Goal: Task Accomplishment & Management: Complete application form

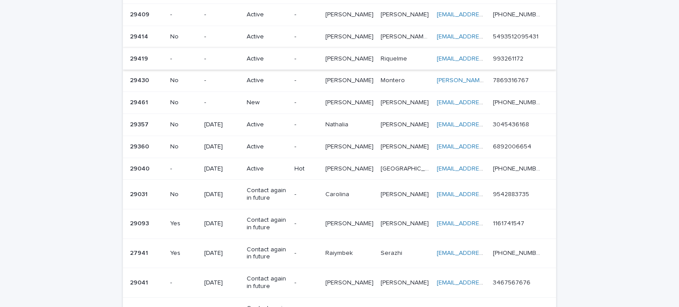
scroll to position [133, 0]
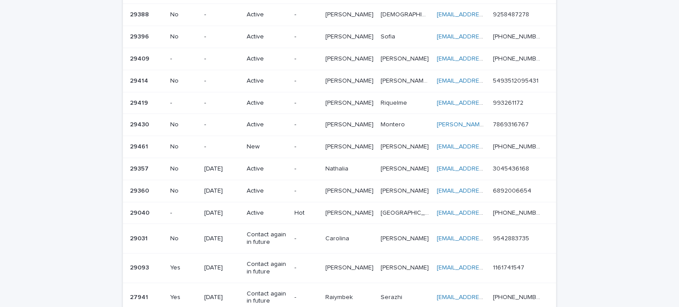
click at [279, 142] on div "New" at bounding box center [267, 146] width 41 height 9
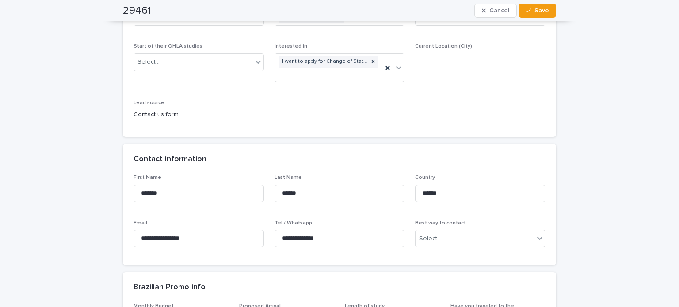
scroll to position [265, 0]
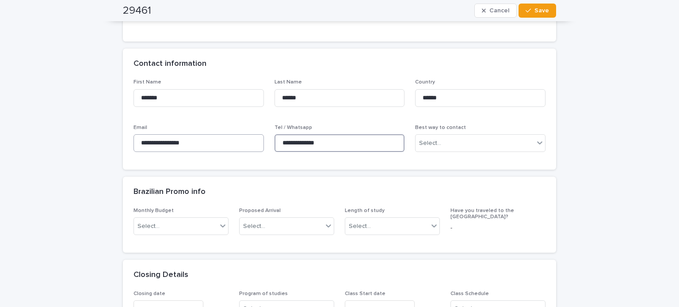
drag, startPoint x: 338, startPoint y: 141, endPoint x: 210, endPoint y: 139, distance: 128.7
click at [210, 139] on div "**********" at bounding box center [340, 119] width 412 height 80
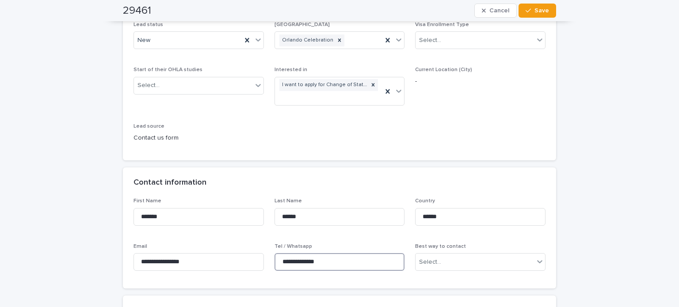
scroll to position [133, 0]
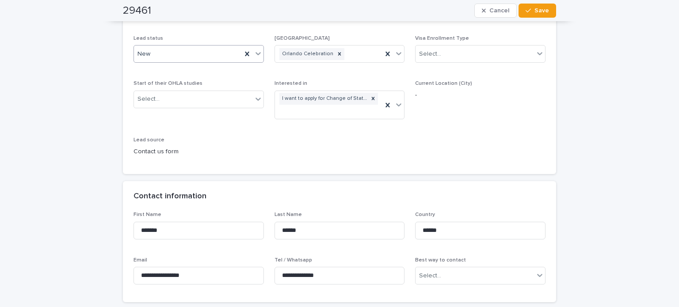
click at [150, 59] on div "New" at bounding box center [188, 54] width 108 height 15
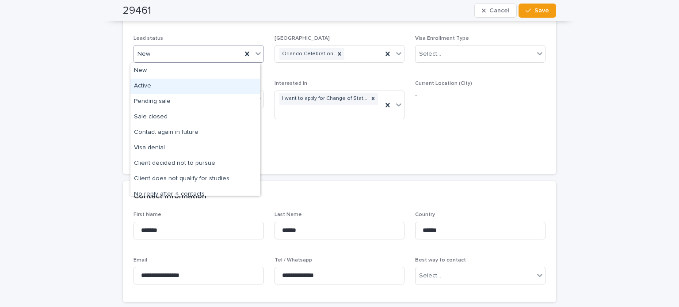
click at [150, 84] on div "Active" at bounding box center [195, 86] width 130 height 15
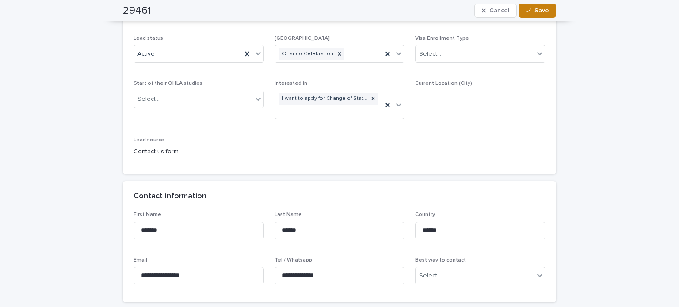
click at [538, 14] on button "Save" at bounding box center [538, 11] width 38 height 14
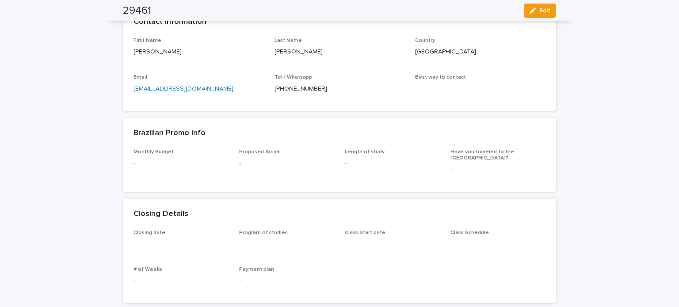
scroll to position [265, 0]
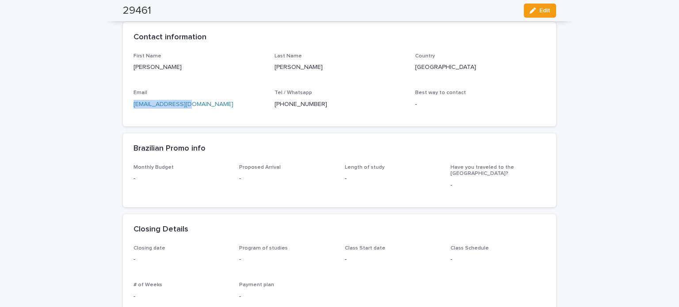
drag, startPoint x: 187, startPoint y: 103, endPoint x: 122, endPoint y: 102, distance: 65.0
click at [123, 102] on div "First Name Ricardo Last Name Valdez Country Mexico Email mjassoe@gmail.com Tel …" at bounding box center [339, 89] width 433 height 73
copy link "mjassoe@gmail.com"
drag, startPoint x: 157, startPoint y: 69, endPoint x: 121, endPoint y: 68, distance: 36.3
click at [123, 68] on div "First Name Ricardo Last Name Valdez Country Mexico Email mjassoe@gmail.com Tel …" at bounding box center [339, 89] width 433 height 73
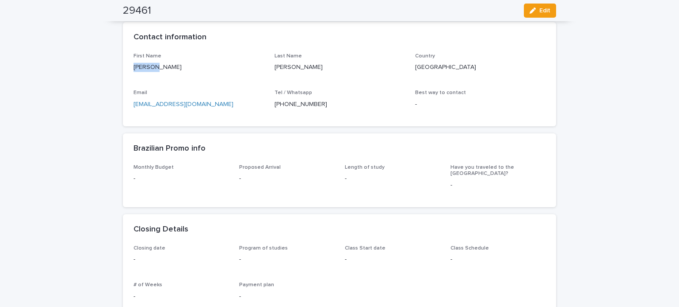
copy p "Ricardo"
click at [552, 247] on div "Closing date - Program of studies - Class Start date - Class Schedule - # of We…" at bounding box center [339, 282] width 433 height 73
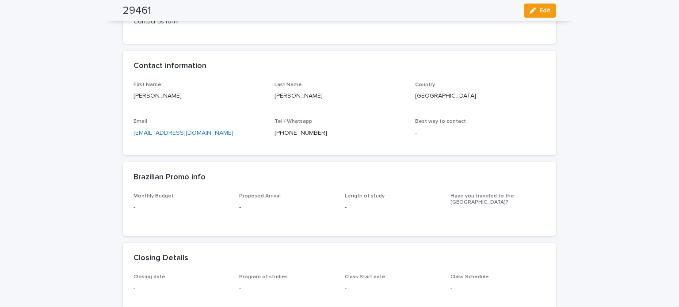
scroll to position [221, 0]
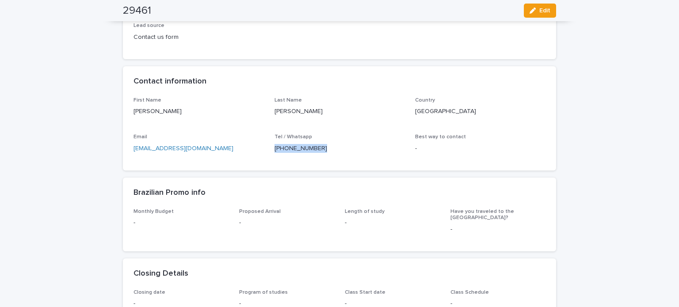
drag, startPoint x: 271, startPoint y: 145, endPoint x: 328, endPoint y: 148, distance: 56.7
click at [328, 148] on p "(407) 725-0692" at bounding box center [340, 148] width 130 height 9
copy p "(407) 725-0692"
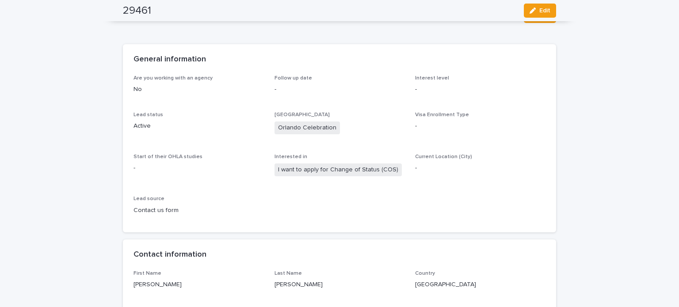
scroll to position [0, 0]
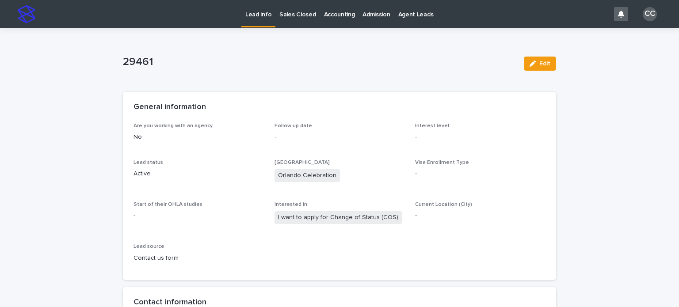
click at [260, 12] on p "Lead info" at bounding box center [259, 9] width 26 height 19
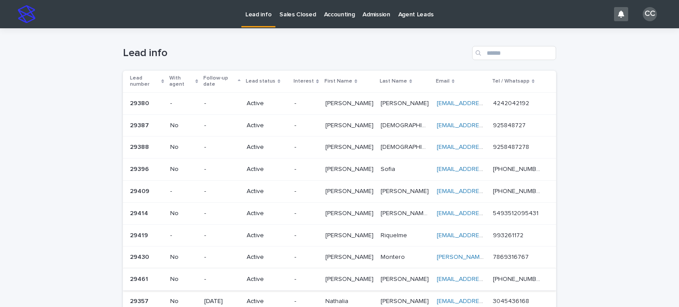
click at [281, 14] on p "Sales Closed" at bounding box center [298, 9] width 36 height 19
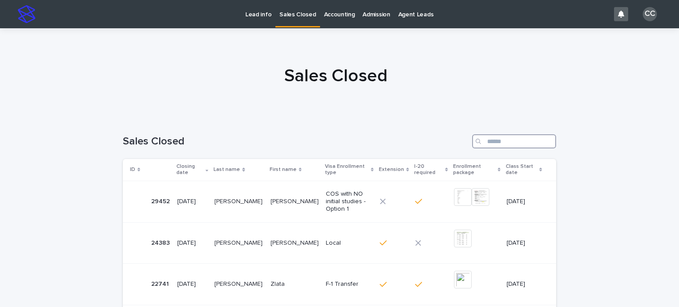
click at [490, 144] on input "Search" at bounding box center [514, 141] width 84 height 14
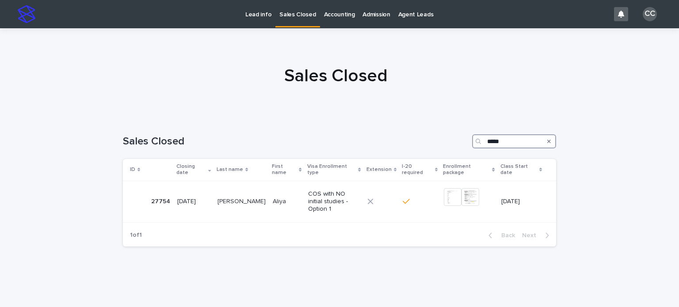
type input "*****"
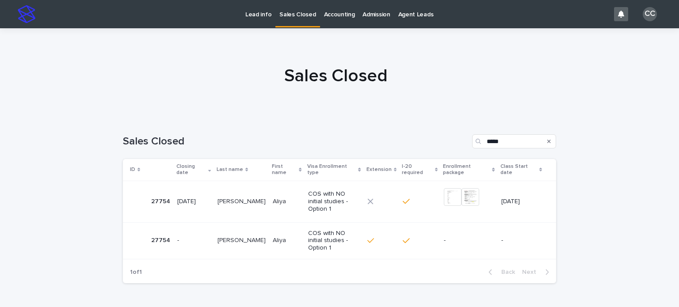
click at [264, 14] on p "Lead info" at bounding box center [259, 9] width 26 height 19
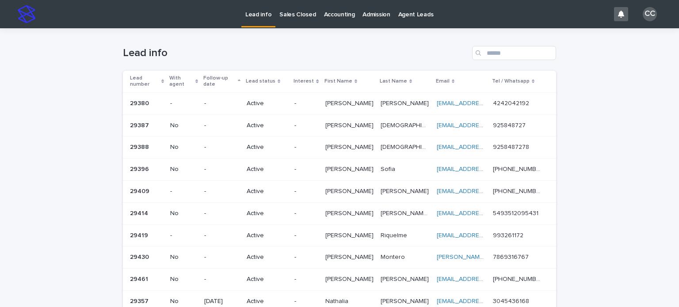
click at [298, 12] on p "Sales Closed" at bounding box center [298, 9] width 36 height 19
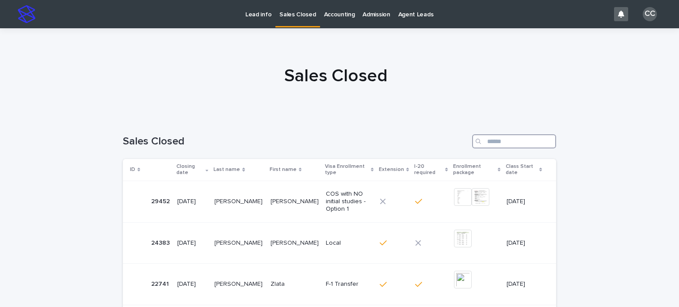
click at [495, 143] on input "Search" at bounding box center [514, 141] width 84 height 14
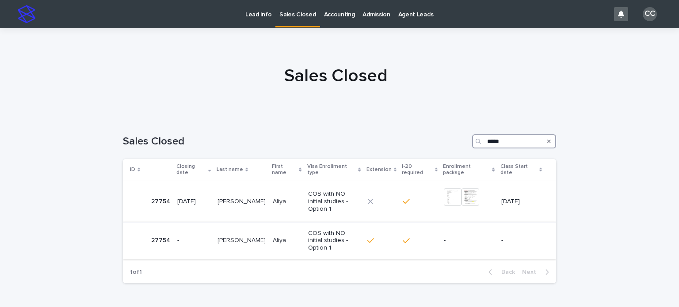
type input "*****"
click at [305, 233] on td "COS with NO initial studies - Option 1" at bounding box center [334, 240] width 59 height 37
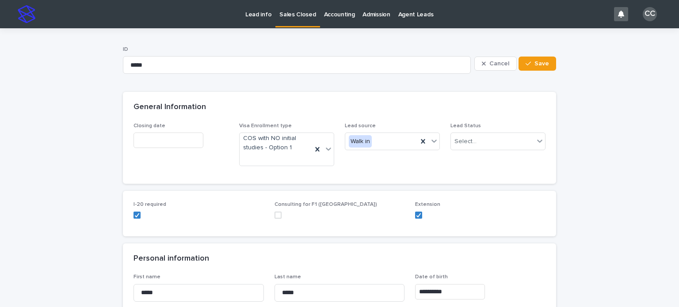
click at [167, 141] on input "text" at bounding box center [169, 140] width 70 height 15
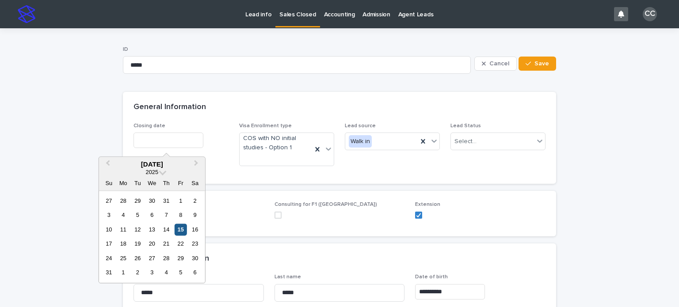
click at [180, 230] on div "15" at bounding box center [181, 230] width 12 height 12
type input "**********"
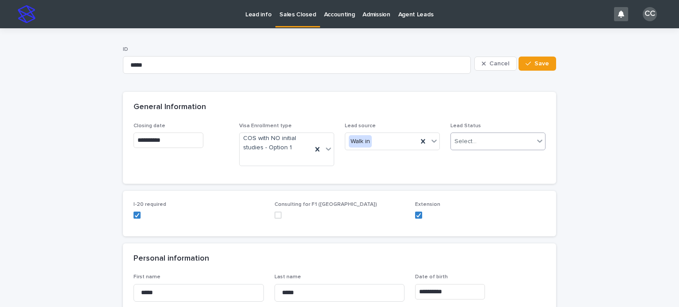
click at [492, 138] on div "Select..." at bounding box center [492, 141] width 83 height 15
click at [476, 161] on div "Sale closed" at bounding box center [495, 158] width 94 height 15
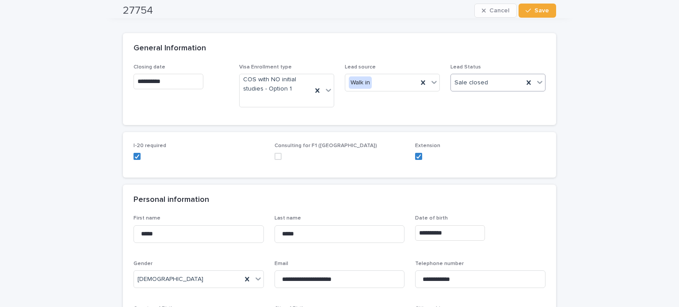
scroll to position [44, 0]
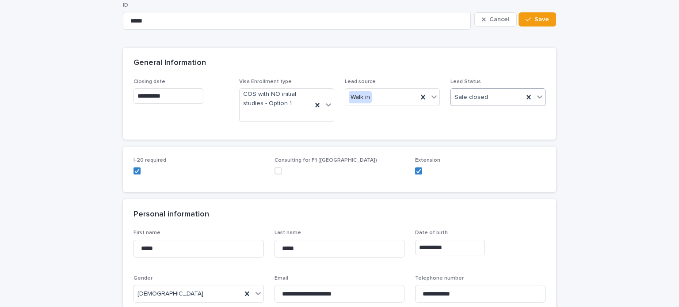
click at [481, 97] on span "Sale closed" at bounding box center [472, 97] width 34 height 9
click at [467, 146] on div "Extension" at bounding box center [495, 145] width 94 height 15
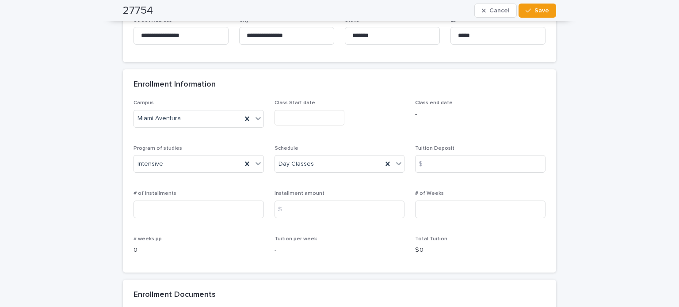
scroll to position [575, 0]
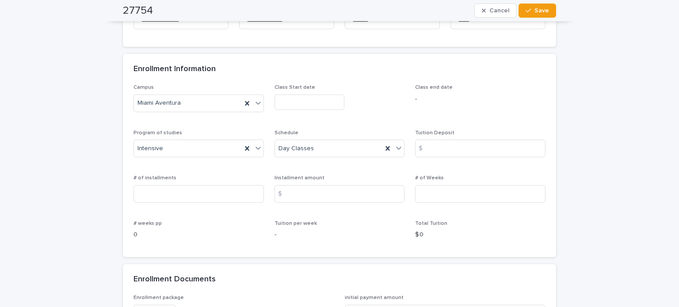
click at [291, 109] on input "text" at bounding box center [310, 102] width 70 height 15
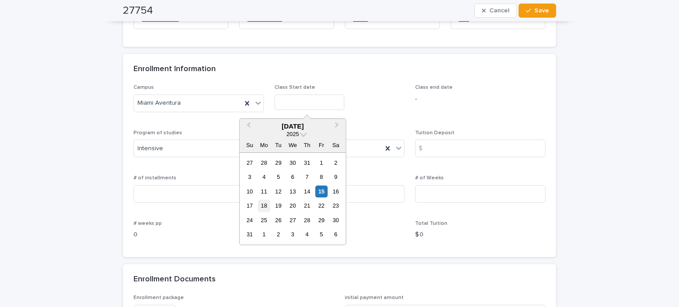
click at [261, 203] on div "18" at bounding box center [264, 206] width 12 height 12
type input "**********"
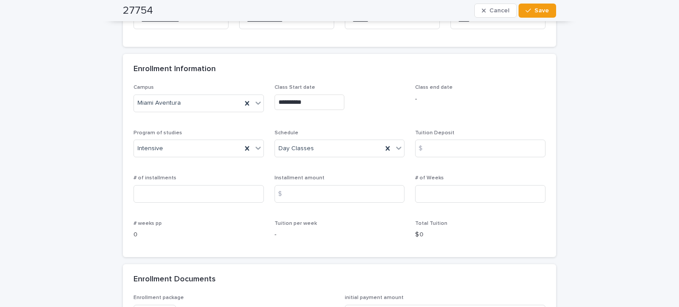
scroll to position [619, 0]
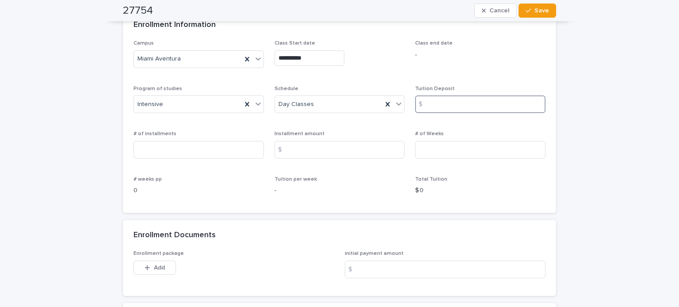
click at [448, 102] on input at bounding box center [480, 105] width 130 height 18
type input "***"
click at [203, 150] on input at bounding box center [199, 150] width 130 height 18
type input "**"
click at [355, 151] on input at bounding box center [340, 150] width 130 height 18
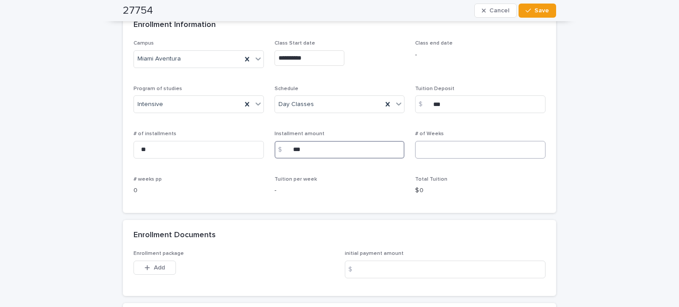
type input "***"
click at [460, 144] on input at bounding box center [480, 150] width 130 height 18
type input "**"
click at [453, 104] on input "***" at bounding box center [480, 105] width 130 height 18
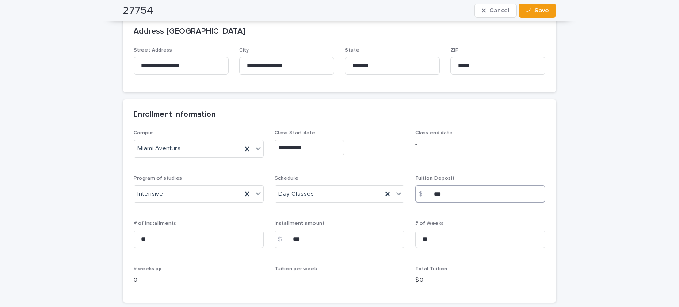
scroll to position [531, 0]
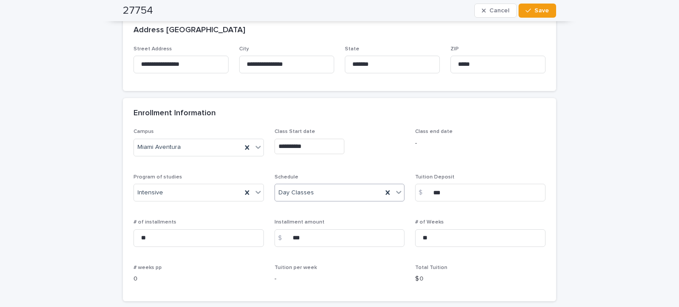
click at [357, 191] on div "Day Classes" at bounding box center [329, 193] width 108 height 15
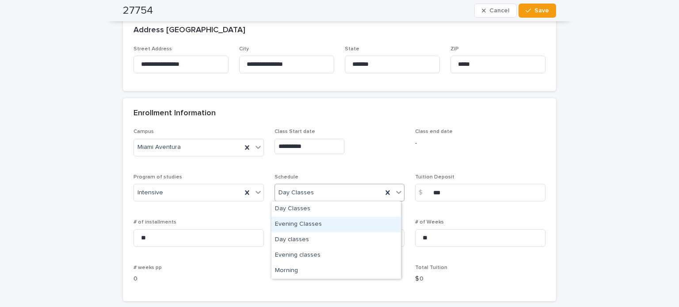
click at [317, 222] on div "Evening Classes" at bounding box center [337, 224] width 130 height 15
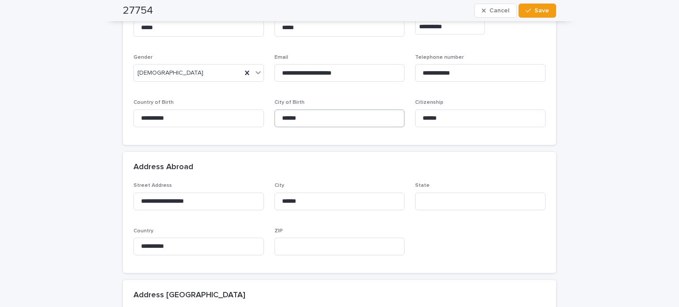
scroll to position [0, 0]
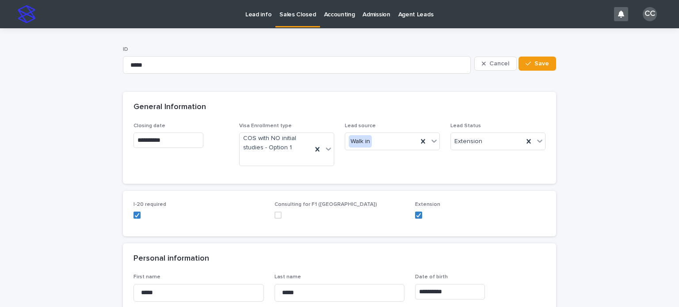
click at [299, 17] on p "Sales Closed" at bounding box center [298, 9] width 36 height 19
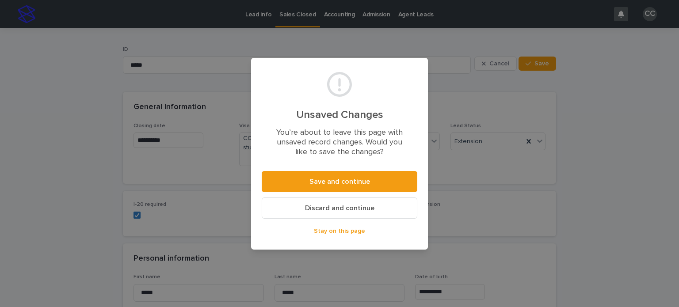
click at [205, 62] on div "Unsaved Changes You’re about to leave this page with unsaved record changes. Wo…" at bounding box center [339, 153] width 679 height 307
click at [349, 233] on span "Stay on this page" at bounding box center [339, 231] width 51 height 6
